Goal: Transaction & Acquisition: Book appointment/travel/reservation

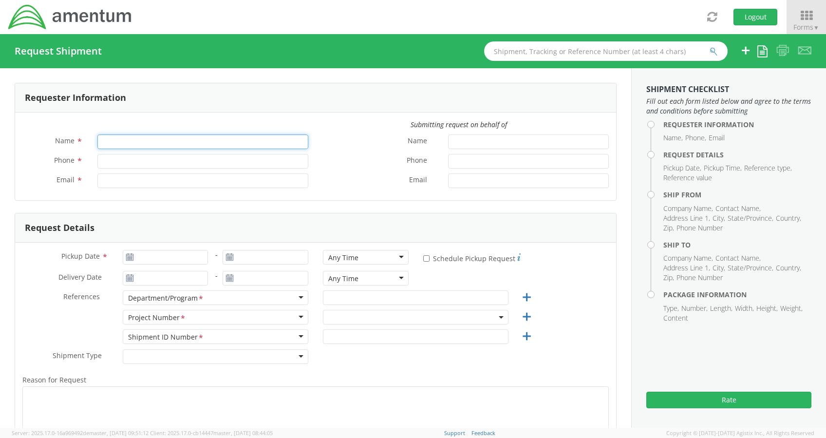
click at [182, 143] on input "Name *" at bounding box center [202, 141] width 211 height 15
type input "[PERSON_NAME]"
type input "[PERSON_NAME][EMAIL_ADDRESS][PERSON_NAME][DOMAIN_NAME]"
select select "ADMN.100046.00000"
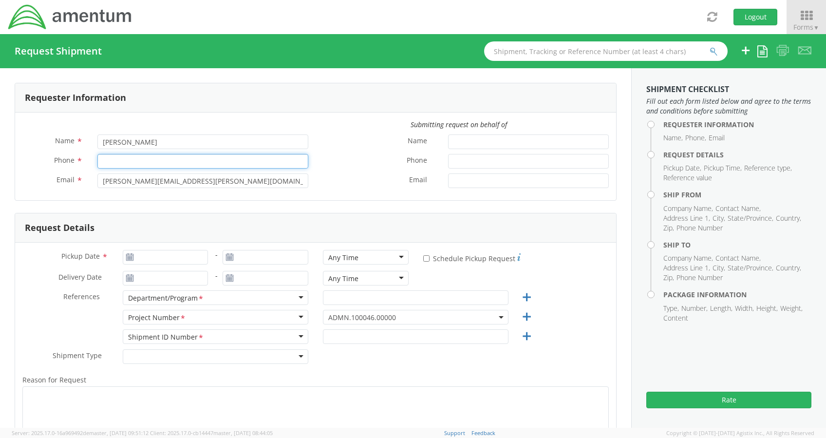
click at [101, 164] on input "Phone *" at bounding box center [202, 161] width 211 height 15
type input "2403856004"
click at [68, 184] on span "Email" at bounding box center [65, 179] width 18 height 9
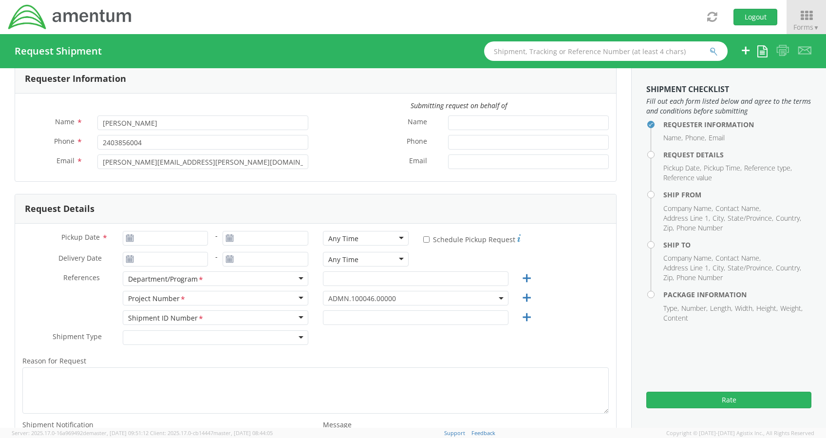
scroll to position [19, 0]
click at [135, 240] on input "Pickup Date *" at bounding box center [166, 237] width 86 height 15
type input "[DATE]"
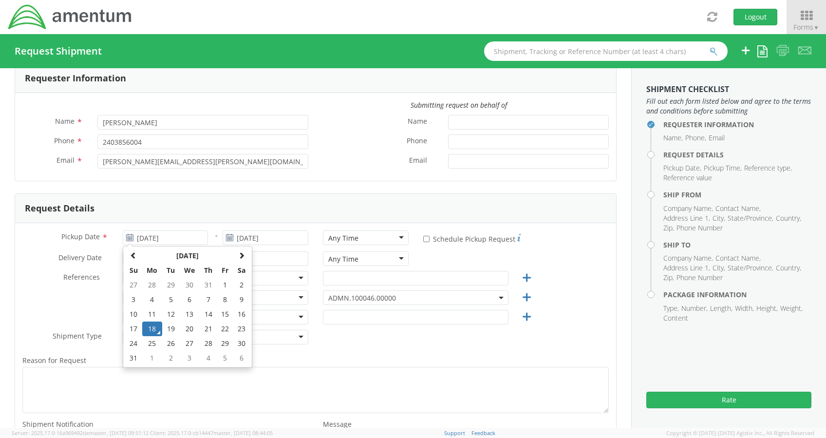
click at [60, 265] on div "Delivery Date *" at bounding box center [115, 258] width 200 height 15
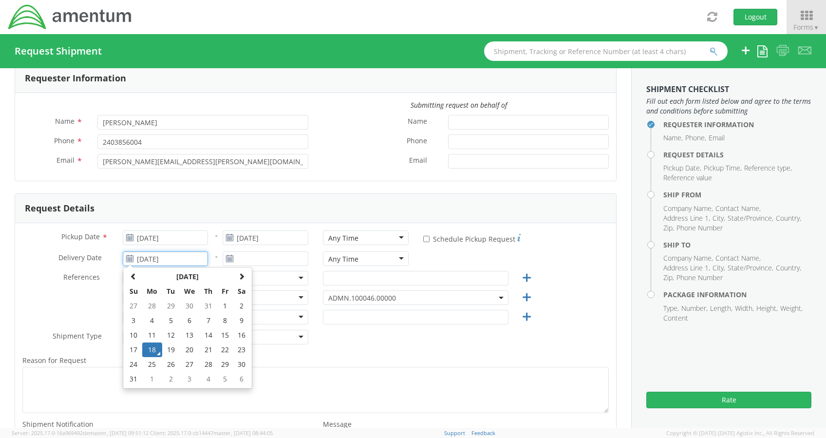
click at [150, 259] on input "[DATE]" at bounding box center [166, 258] width 86 height 15
click at [169, 353] on td "19" at bounding box center [170, 349] width 17 height 15
type input "[DATE]"
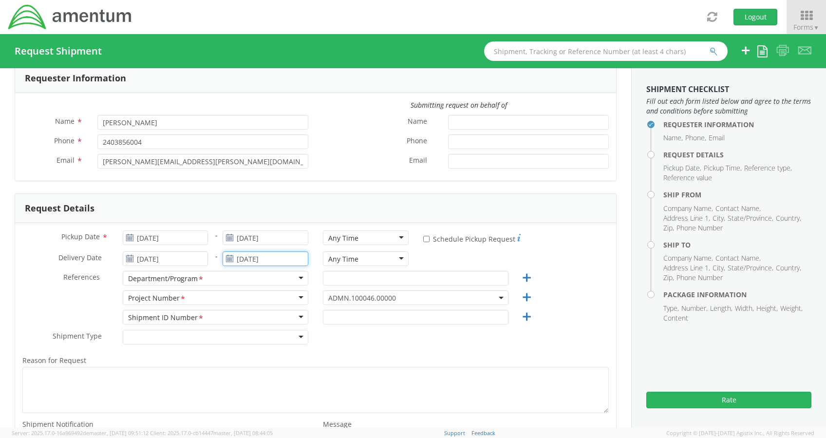
click at [244, 251] on input "[DATE]" at bounding box center [266, 258] width 86 height 15
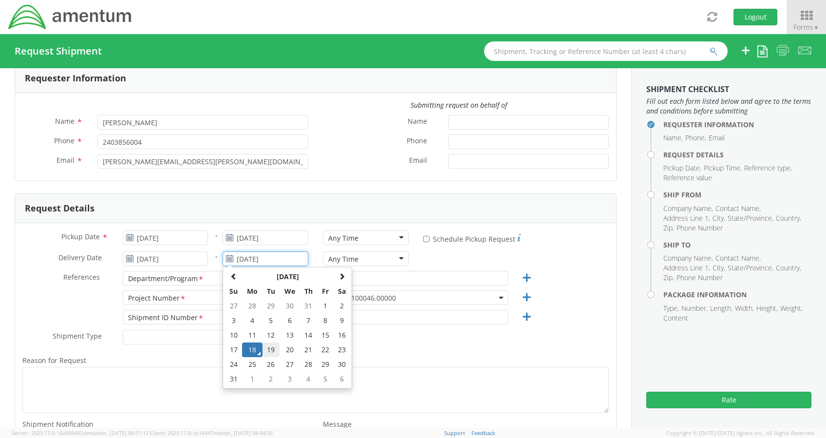
click at [267, 349] on td "19" at bounding box center [270, 349] width 17 height 15
type input "[DATE]"
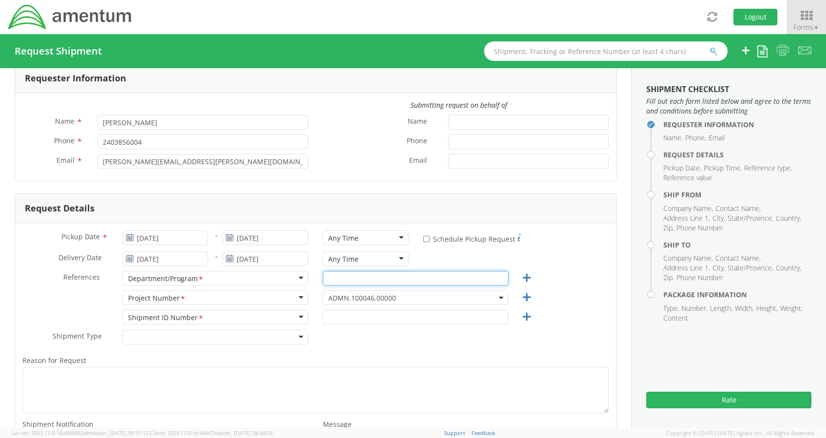
click at [348, 273] on input "text" at bounding box center [416, 278] width 186 height 15
type input "Legal G&A"
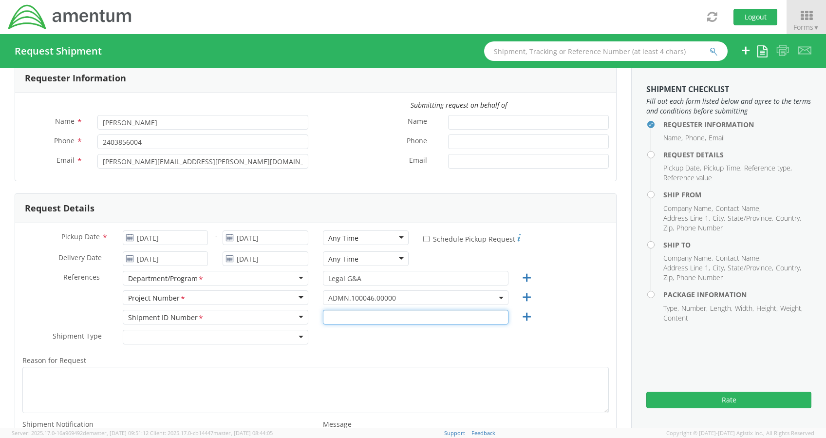
click at [333, 310] on input "text" at bounding box center [416, 317] width 186 height 15
type input "0001"
click at [335, 344] on div "Shipment Type * Batch Regular" at bounding box center [315, 339] width 601 height 19
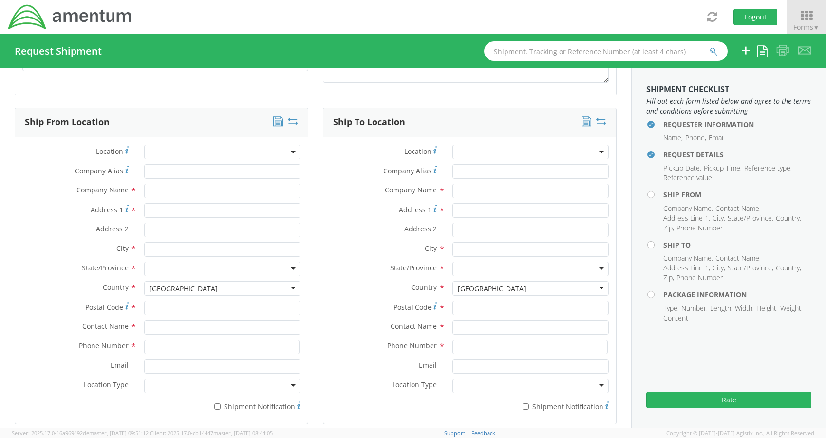
scroll to position [405, 0]
click at [214, 188] on input "text" at bounding box center [222, 189] width 156 height 15
type input "Amentum Services, Inc."
click at [48, 230] on label "Address 2 *" at bounding box center [76, 227] width 122 height 13
click at [144, 230] on input "Address 2 *" at bounding box center [222, 228] width 156 height 15
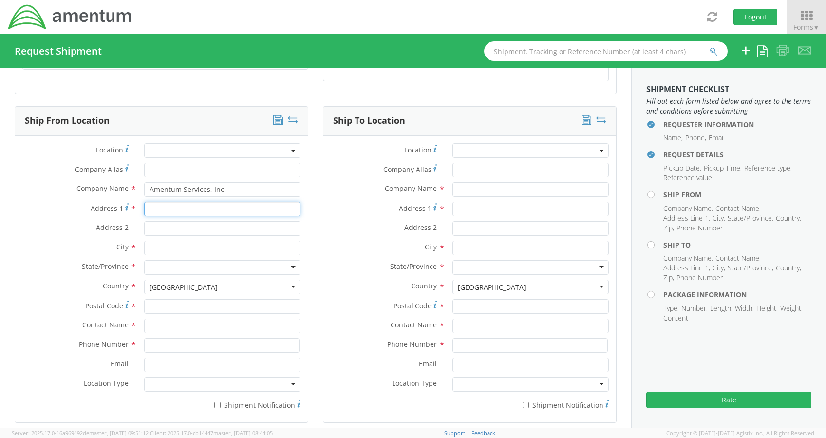
click at [147, 210] on input "Address 1 *" at bounding box center [222, 209] width 156 height 15
type input "[STREET_ADDRESS]"
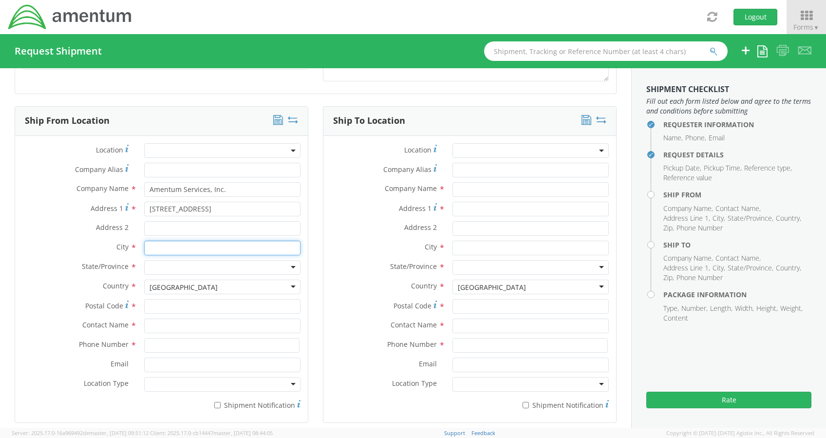
click at [152, 249] on input "text" at bounding box center [222, 248] width 156 height 15
type input "[GEOGRAPHIC_DATA]"
click at [86, 280] on label "Country *" at bounding box center [76, 286] width 122 height 13
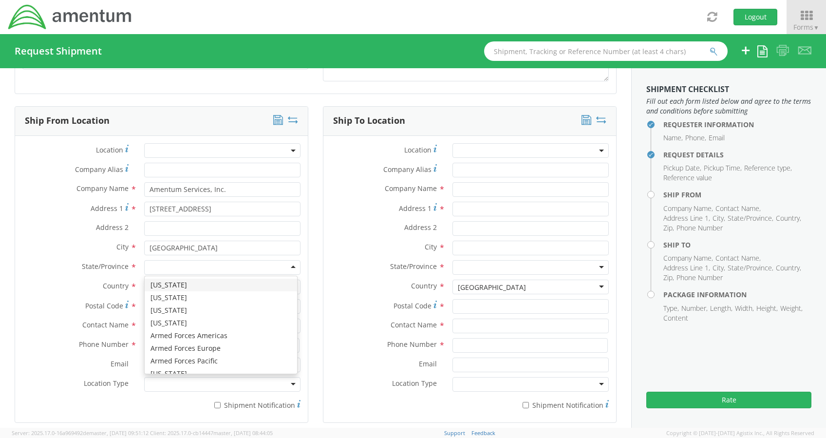
click at [156, 269] on div at bounding box center [222, 267] width 156 height 15
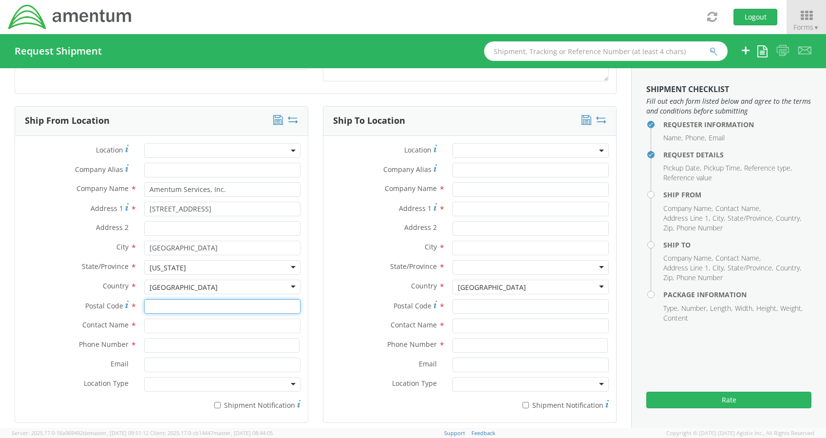
click at [163, 301] on input "Postal Code *" at bounding box center [222, 306] width 156 height 15
type input "21718"
click at [150, 325] on input "text" at bounding box center [222, 325] width 156 height 15
type input "[PERSON_NAME]"
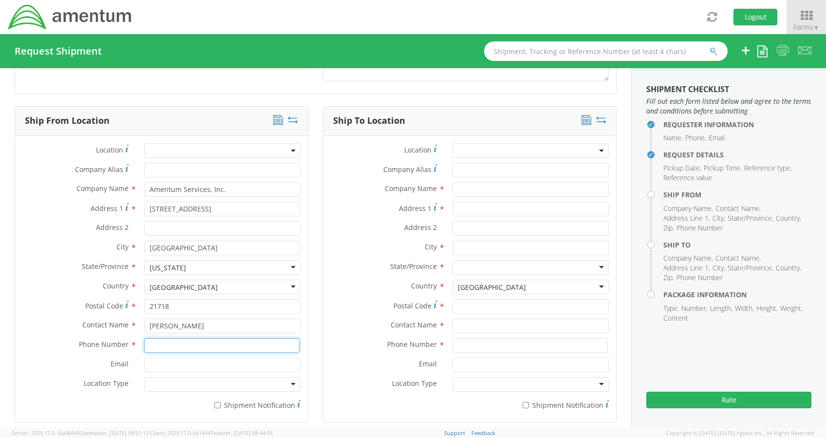
click at [158, 344] on input at bounding box center [221, 345] width 155 height 15
type input "2403856004"
click at [96, 389] on div "Location Type * Business Military Residential" at bounding box center [161, 384] width 293 height 15
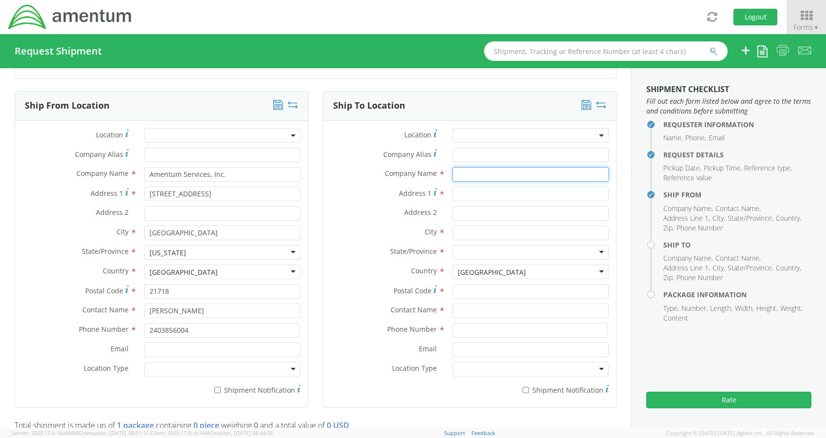
click at [456, 175] on input "text" at bounding box center [530, 174] width 156 height 15
type input "CT Corporation System"
click at [452, 195] on input "Address 1 *" at bounding box center [530, 194] width 156 height 15
type input "[STREET_ADDRESS]"
type input "CT Corporation System"
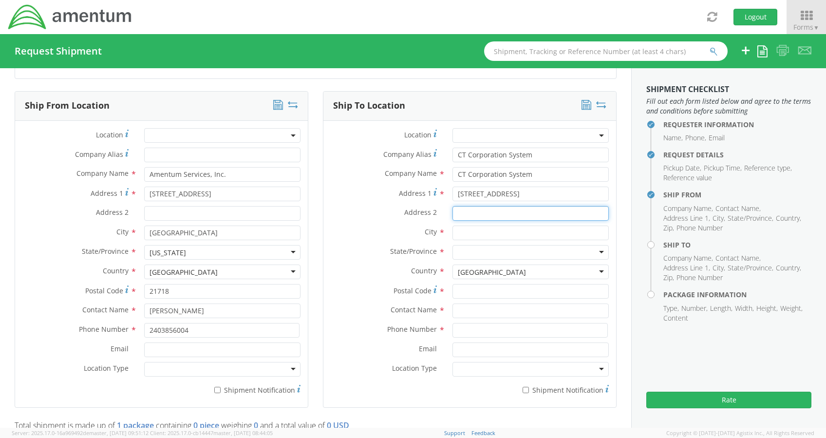
type input "Suite 125"
type input "Columbus"
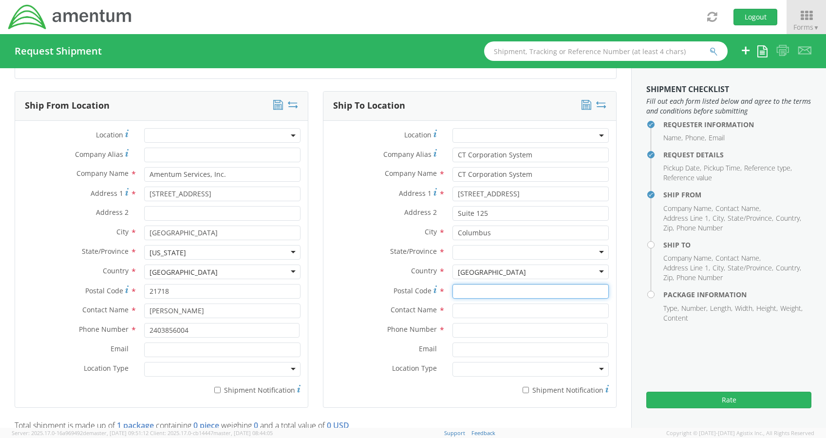
type input "43219"
type input "Attn: Fulfillment 16440698 SO"
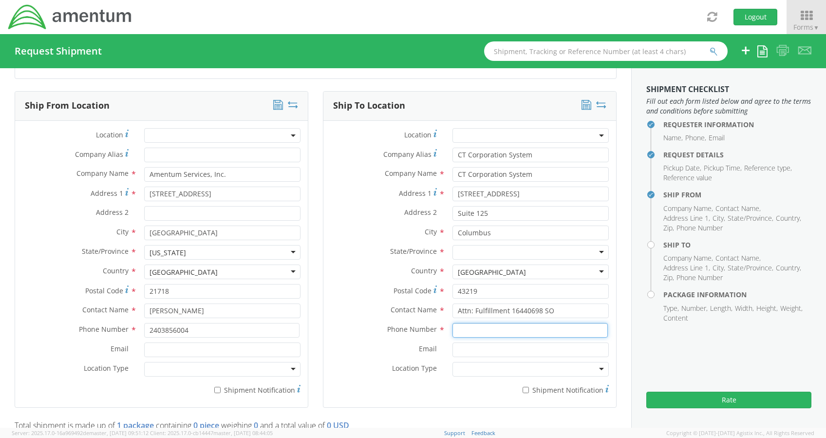
type input "3124163745"
click at [549, 308] on input "Attn: Fulfillment 16440698 SO" at bounding box center [530, 310] width 156 height 15
type input "Attn: Fulfillment 16479402 SO"
click at [502, 332] on input "3124163745" at bounding box center [529, 330] width 155 height 15
click at [356, 305] on label "Contact Name *" at bounding box center [384, 309] width 122 height 13
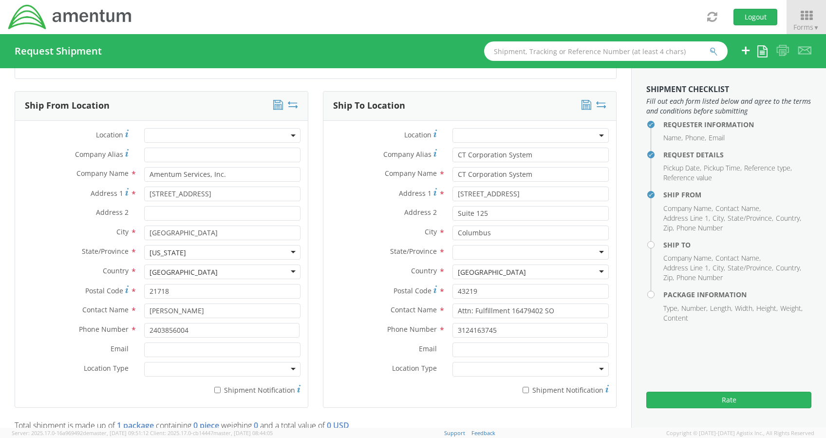
scroll to position [454, 0]
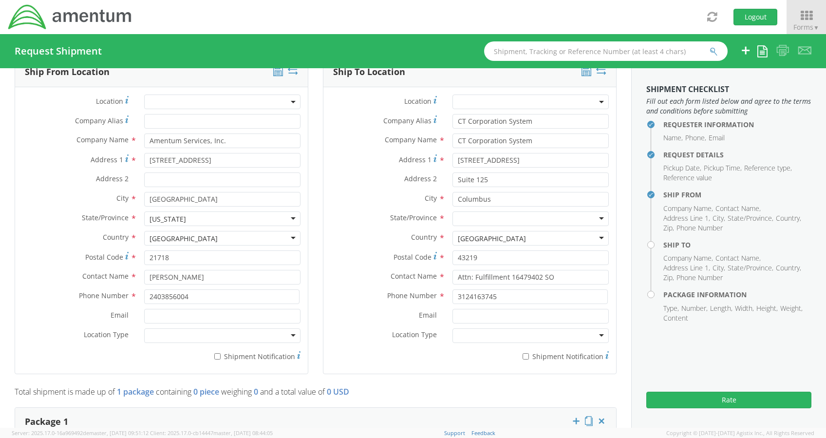
click at [514, 217] on div at bounding box center [530, 218] width 156 height 15
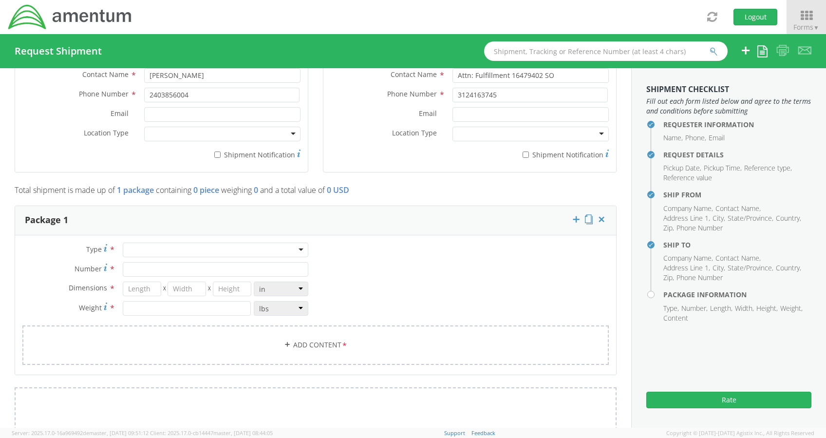
scroll to position [683, 0]
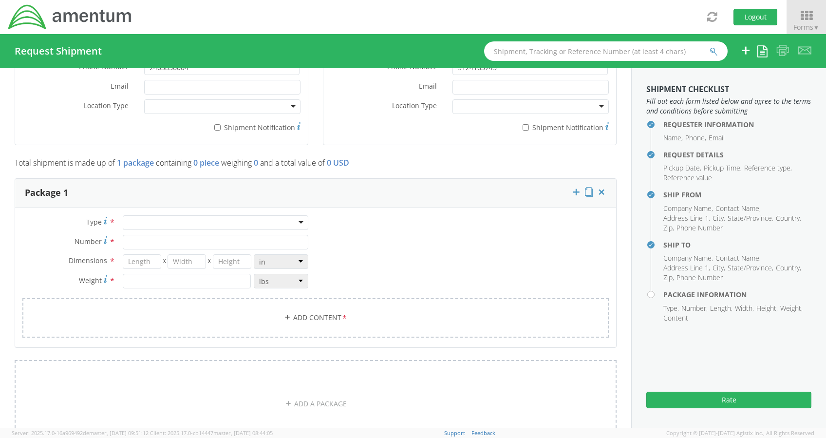
click at [262, 217] on div at bounding box center [216, 222] width 186 height 15
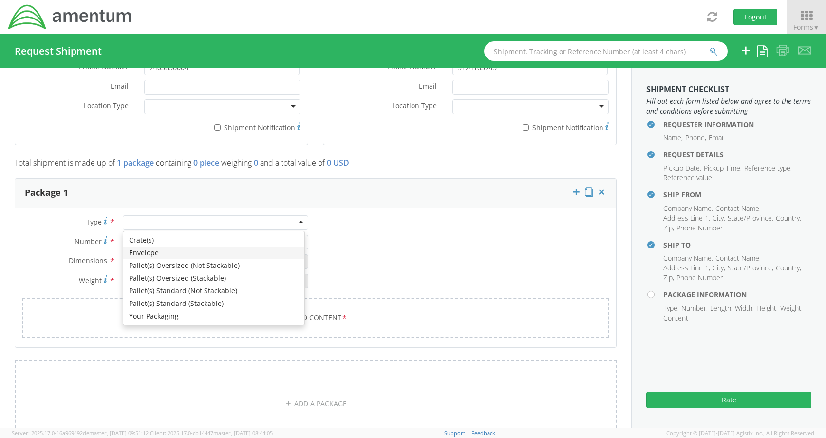
type input "1"
type input "9.5"
type input "12.5"
type input "0.25"
type input "1"
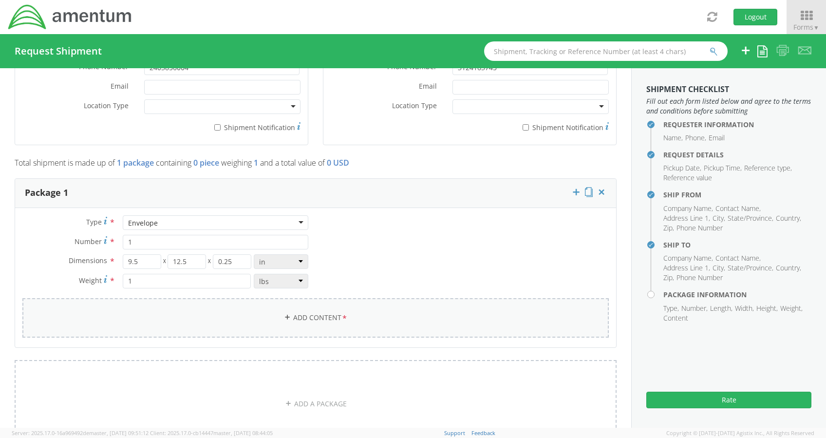
click at [284, 331] on link "Add Content *" at bounding box center [315, 317] width 586 height 39
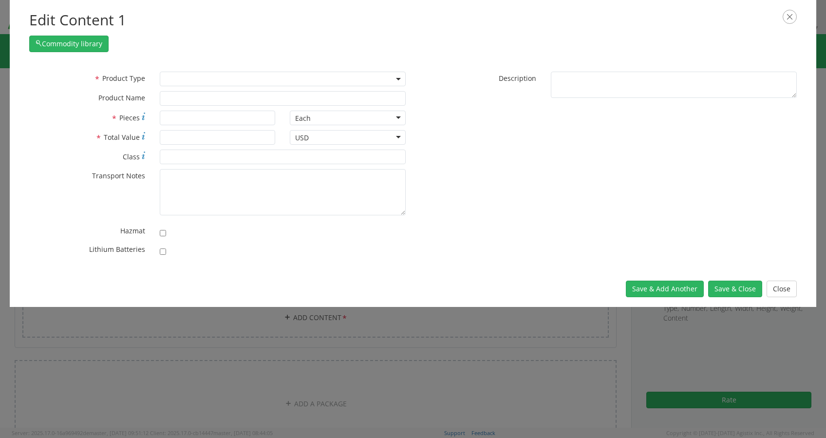
click at [278, 75] on span at bounding box center [283, 79] width 246 height 15
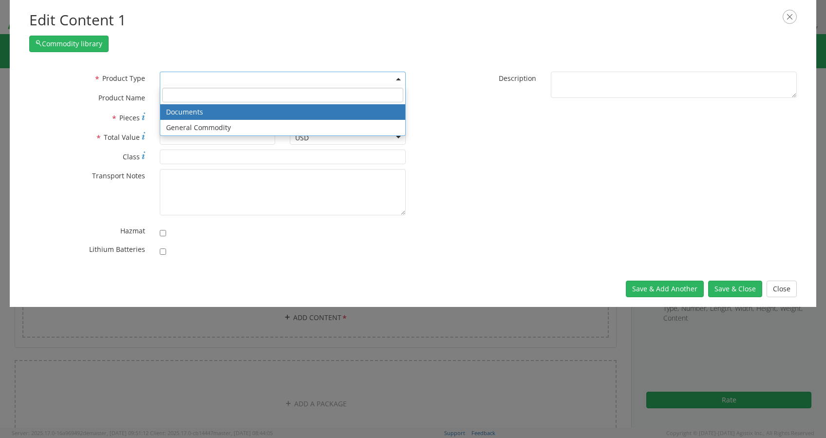
select select "DOCUMENT"
type input "Documents"
type input "1"
type textarea "Documents"
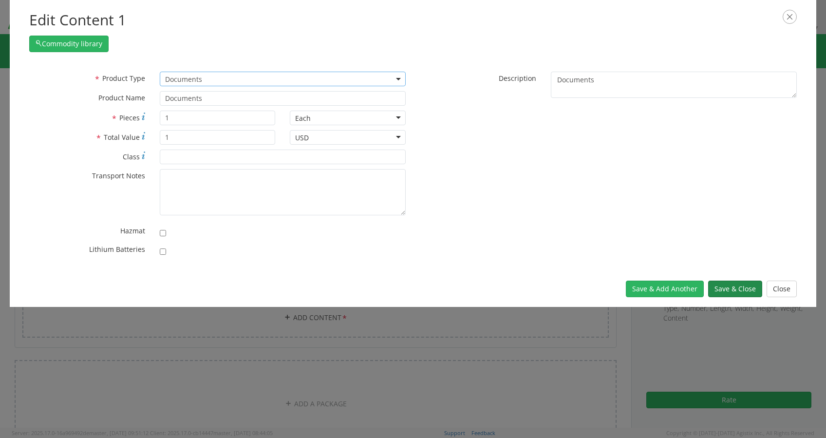
click at [725, 294] on button "Save & Close" at bounding box center [735, 288] width 54 height 17
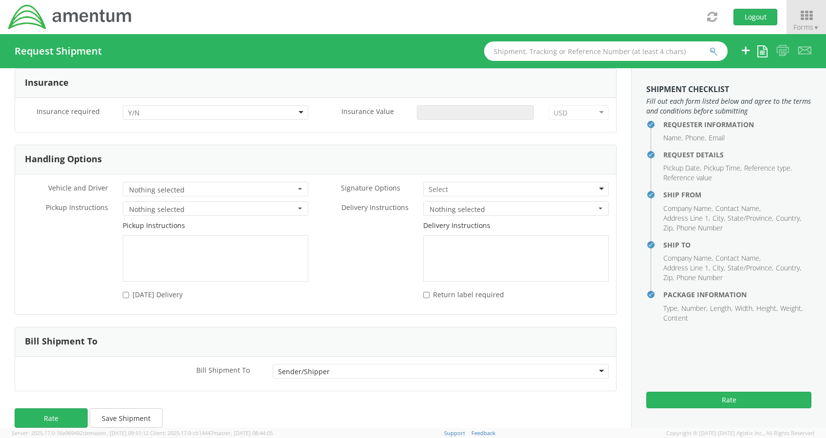
scroll to position [1273, 0]
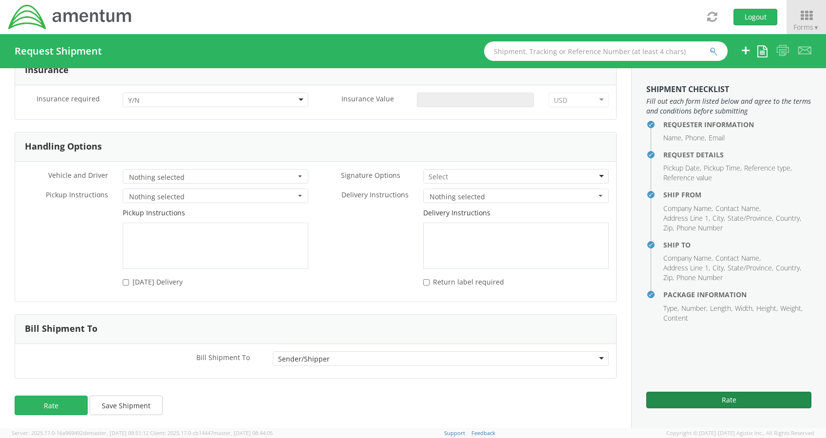
click at [710, 401] on button "Rate" at bounding box center [728, 400] width 165 height 17
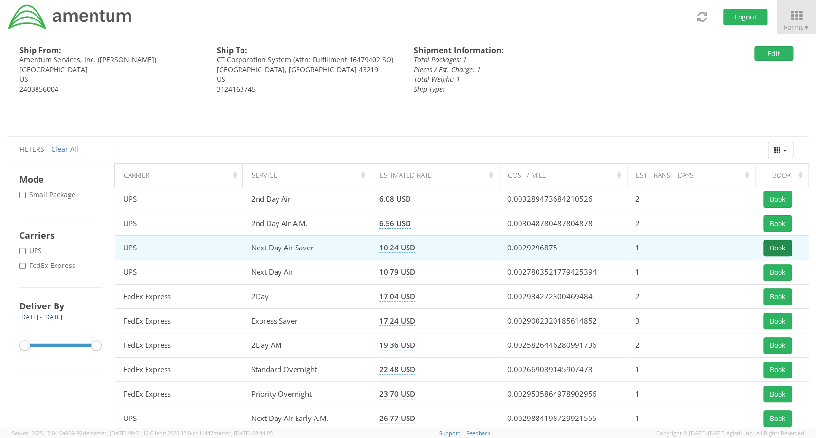
click at [775, 247] on button "Book" at bounding box center [778, 248] width 28 height 17
